Goal: Task Accomplishment & Management: Manage account settings

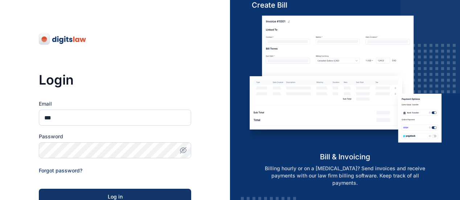
type input "**********"
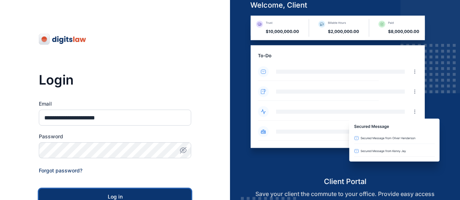
click at [77, 190] on button "Log in" at bounding box center [115, 197] width 152 height 16
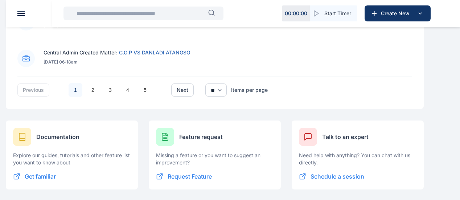
scroll to position [684, 0]
